Goal: Contribute content

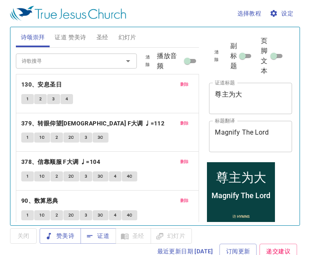
click at [181, 84] on span "删除" at bounding box center [184, 85] width 9 height 8
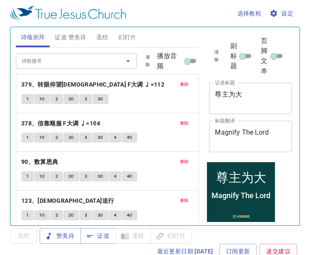
click at [181, 84] on span "删除" at bounding box center [184, 85] width 9 height 8
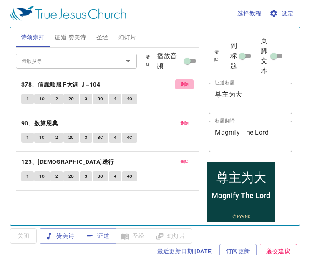
click at [181, 84] on span "删除" at bounding box center [184, 85] width 9 height 8
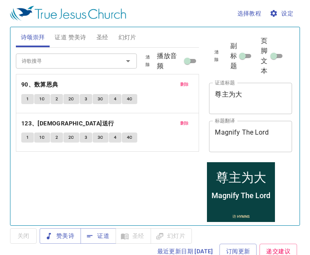
click at [181, 84] on span "删除" at bounding box center [184, 85] width 9 height 8
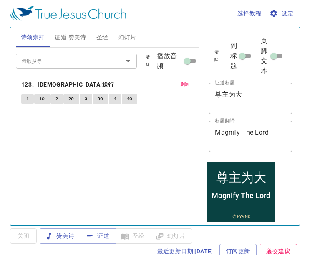
click at [190, 88] on button "删除" at bounding box center [184, 84] width 19 height 10
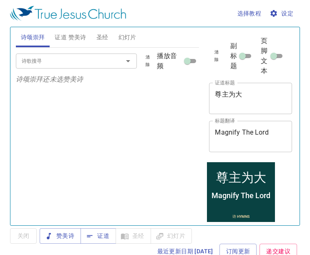
click at [86, 58] on input "诗歌搜寻" at bounding box center [63, 61] width 91 height 10
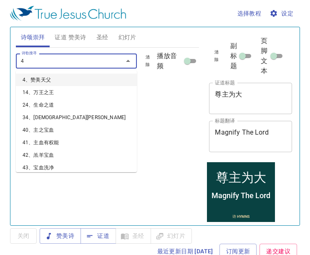
type input "47"
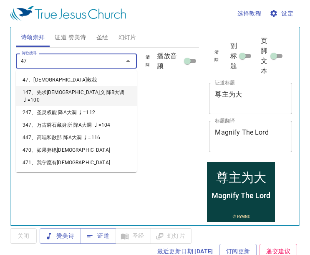
click at [47, 86] on li "147、先求[DEMOGRAPHIC_DATA]义 降B大调 ♩=100" at bounding box center [76, 96] width 121 height 20
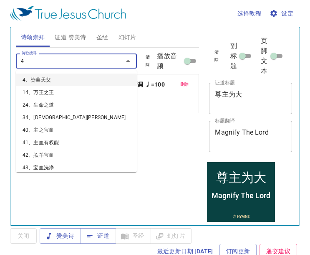
type input "47"
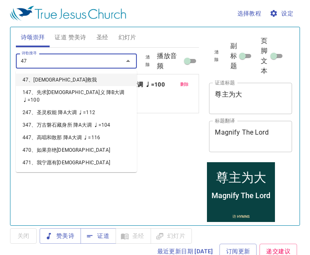
click at [49, 82] on li "47、[DEMOGRAPHIC_DATA]救我" at bounding box center [76, 80] width 121 height 13
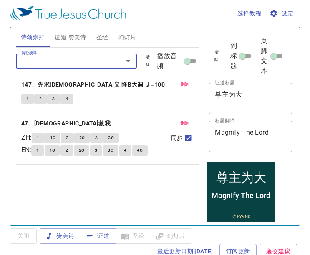
click at [183, 81] on span "删除" at bounding box center [184, 85] width 9 height 8
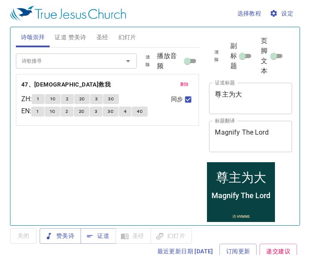
click at [81, 59] on input "诗歌搜寻" at bounding box center [63, 61] width 91 height 10
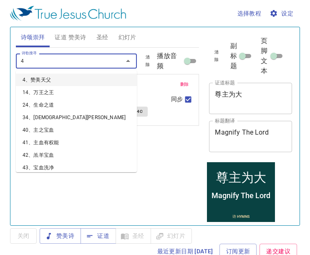
type input "49"
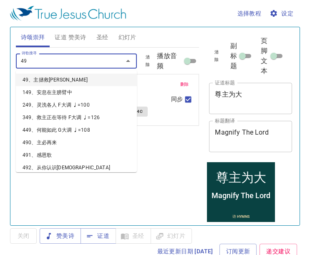
click at [50, 81] on li "49、主拯救[PERSON_NAME]" at bounding box center [76, 80] width 121 height 13
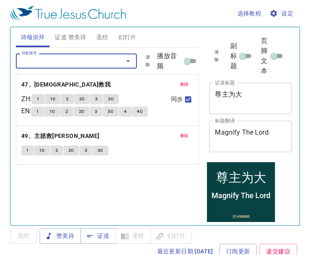
click at [66, 62] on input "诗歌搜寻" at bounding box center [63, 61] width 91 height 10
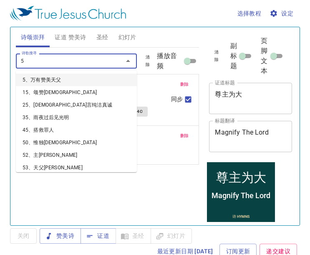
type input "50"
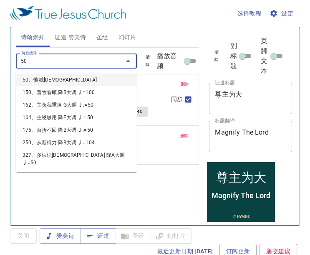
click at [47, 80] on li "50、惟独[DEMOGRAPHIC_DATA]" at bounding box center [76, 80] width 121 height 13
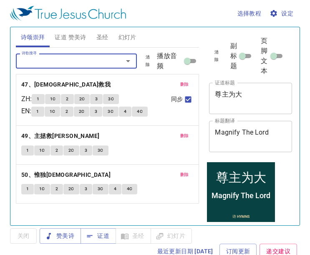
click at [96, 62] on input "诗歌搜寻" at bounding box center [63, 61] width 91 height 10
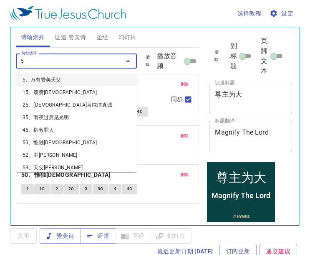
type input "53"
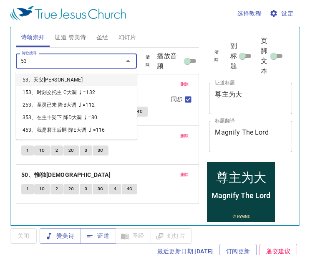
click at [43, 81] on li "53、天父[PERSON_NAME]" at bounding box center [76, 80] width 121 height 13
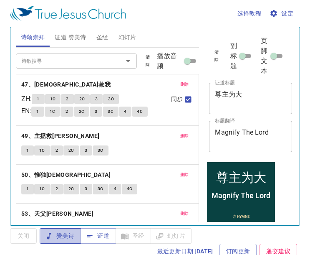
click at [65, 238] on span "赞美诗" at bounding box center [60, 236] width 28 height 10
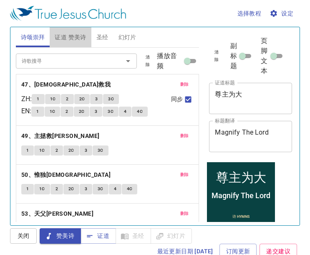
click at [66, 35] on span "证道 赞美诗" at bounding box center [70, 37] width 31 height 10
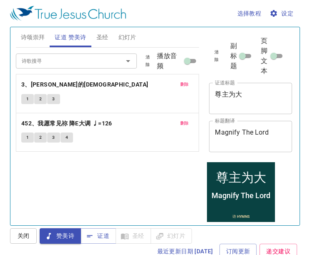
click at [110, 62] on div "诗歌搜寻" at bounding box center [76, 60] width 121 height 15
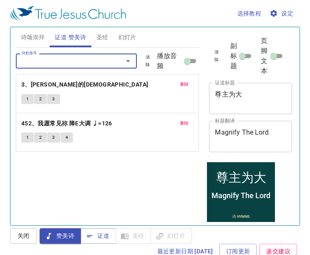
click at [186, 87] on span "删除" at bounding box center [184, 85] width 9 height 8
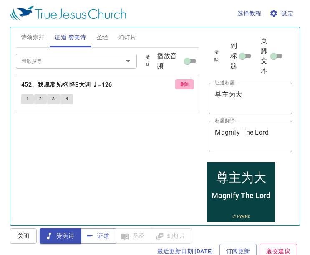
click at [186, 87] on span "删除" at bounding box center [184, 85] width 9 height 8
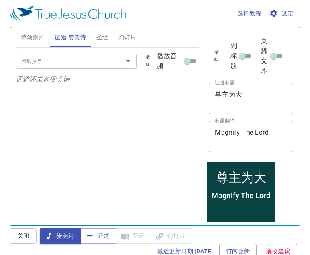
click at [79, 67] on div "诗歌搜寻" at bounding box center [76, 60] width 121 height 15
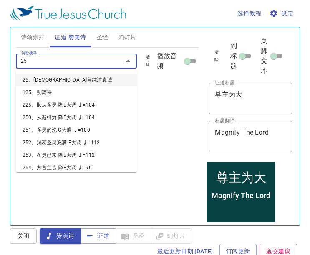
type input "259"
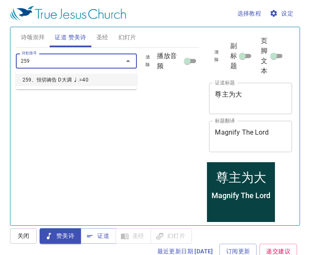
click at [60, 79] on li "259、恒切祷告 D大调 ♩.=40" at bounding box center [76, 80] width 121 height 13
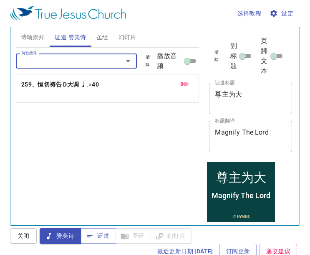
click at [60, 63] on input "诗歌搜寻" at bounding box center [63, 61] width 91 height 10
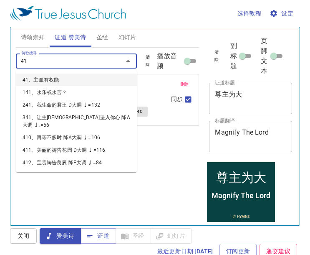
type input "412"
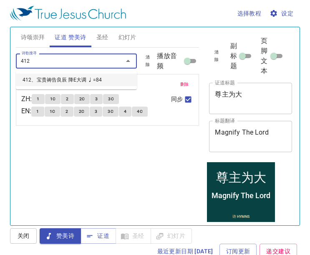
click at [42, 76] on li "412、宝贵祷告良辰 降E大调 ♩=84" at bounding box center [76, 80] width 121 height 13
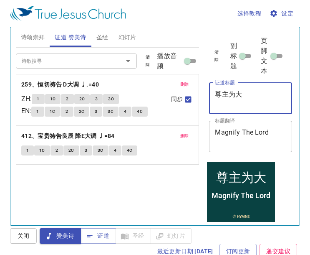
drag, startPoint x: 257, startPoint y: 98, endPoint x: 194, endPoint y: 98, distance: 63.1
click at [194, 98] on div "诗颂崇拜 证道 赞美诗 圣经 幻灯片 诗歌搜寻 诗歌搜寻 清除 播放音频 删除 47、[DEMOGRAPHIC_DATA]救我 ZH : 1 1C 2 2C …" at bounding box center [155, 123] width 285 height 198
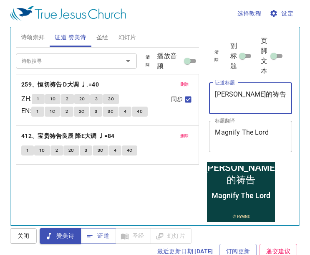
type textarea "[PERSON_NAME]的祷告"
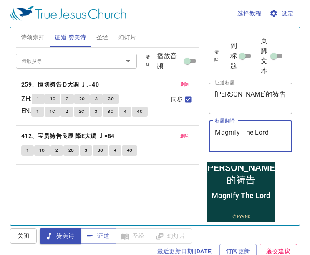
drag, startPoint x: 275, startPoint y: 135, endPoint x: 208, endPoint y: 130, distance: 67.8
click at [208, 130] on div "清除 副标题 页脚文本 证道标题 [PERSON_NAME]米的祷告 x 证道标题 标题翻译 Magnify The Lord x 标题翻译 副标题 x 副标…" at bounding box center [250, 94] width 89 height 134
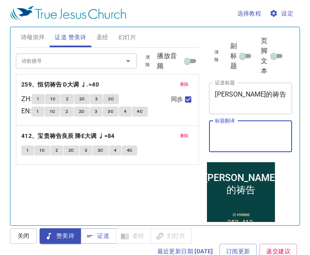
click at [30, 38] on span "诗颂崇拜" at bounding box center [33, 37] width 24 height 10
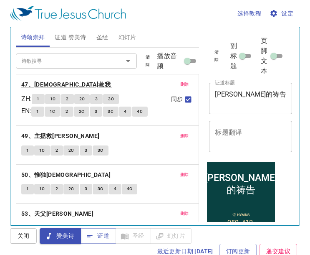
click at [48, 81] on b "47、[DEMOGRAPHIC_DATA]救我" at bounding box center [65, 84] width 89 height 10
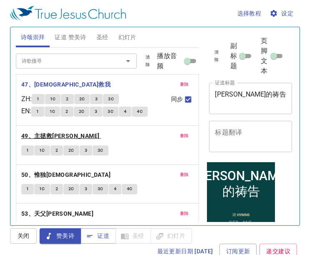
click at [44, 137] on b "49、主拯救[PERSON_NAME]" at bounding box center [60, 136] width 79 height 10
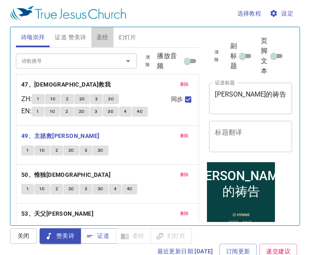
click at [95, 38] on button "圣经" at bounding box center [102, 37] width 22 height 20
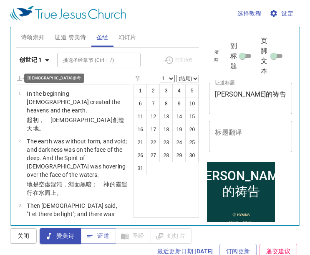
click at [46, 61] on icon "button" at bounding box center [47, 60] width 10 height 10
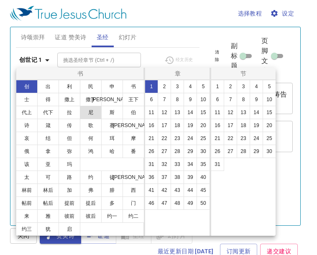
click at [92, 113] on button "尼" at bounding box center [91, 112] width 22 height 13
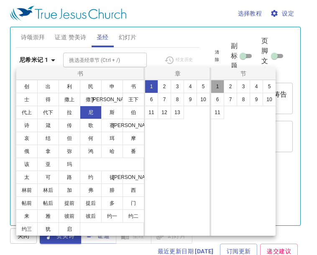
click at [219, 88] on button "1" at bounding box center [217, 86] width 13 height 13
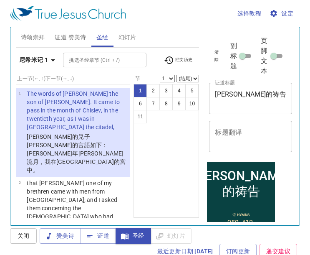
click at [237, 130] on textarea "标题翻译" at bounding box center [250, 136] width 71 height 16
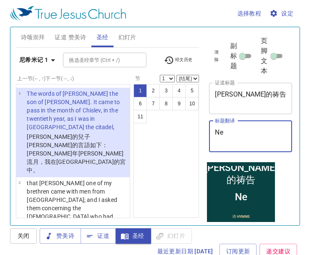
type textarea "N"
type textarea "Nehe"
